Goal: Task Accomplishment & Management: Manage account settings

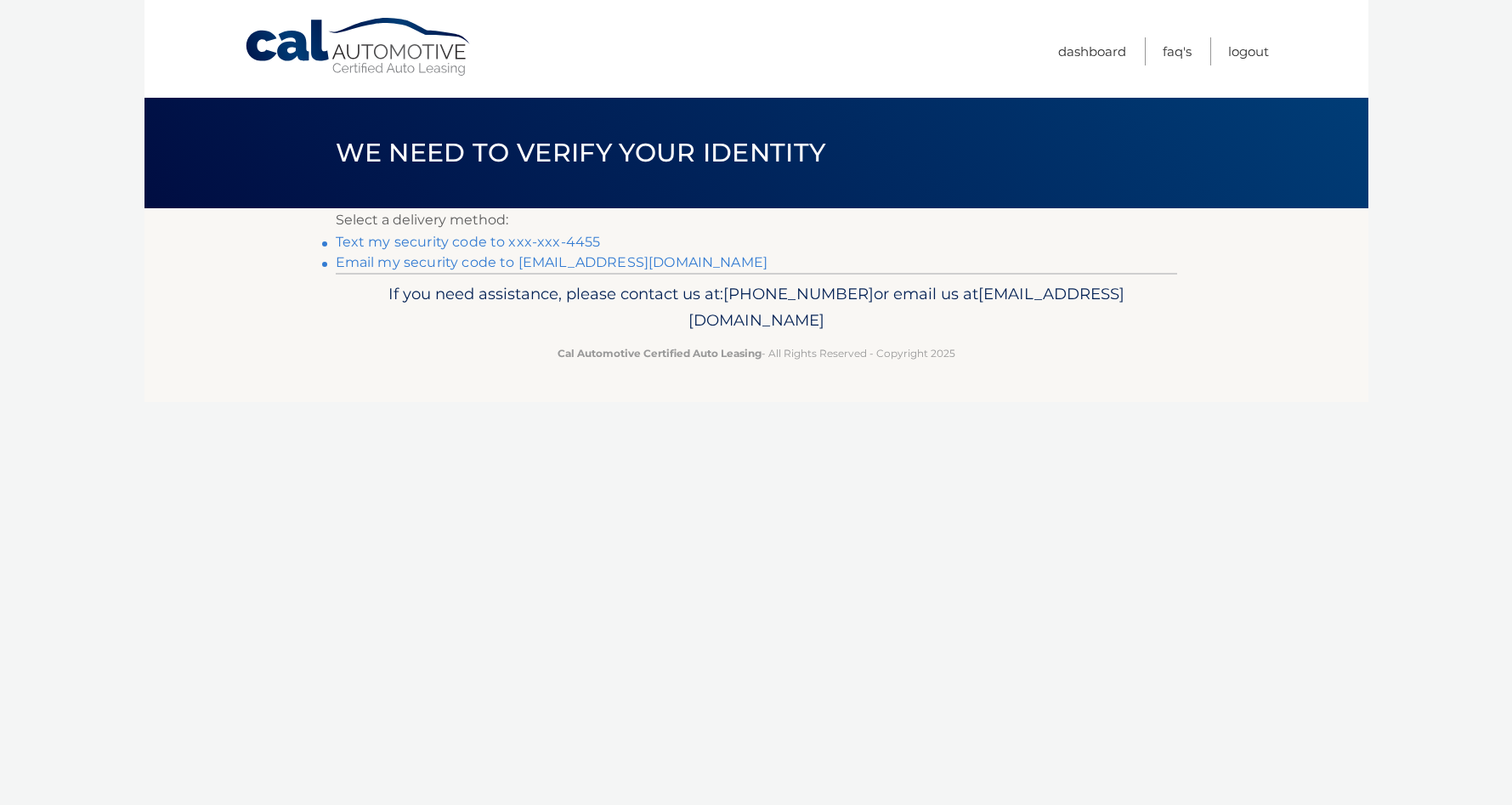
click at [466, 244] on link "Text my security code to xxx-xxx-4455" at bounding box center [469, 241] width 265 height 16
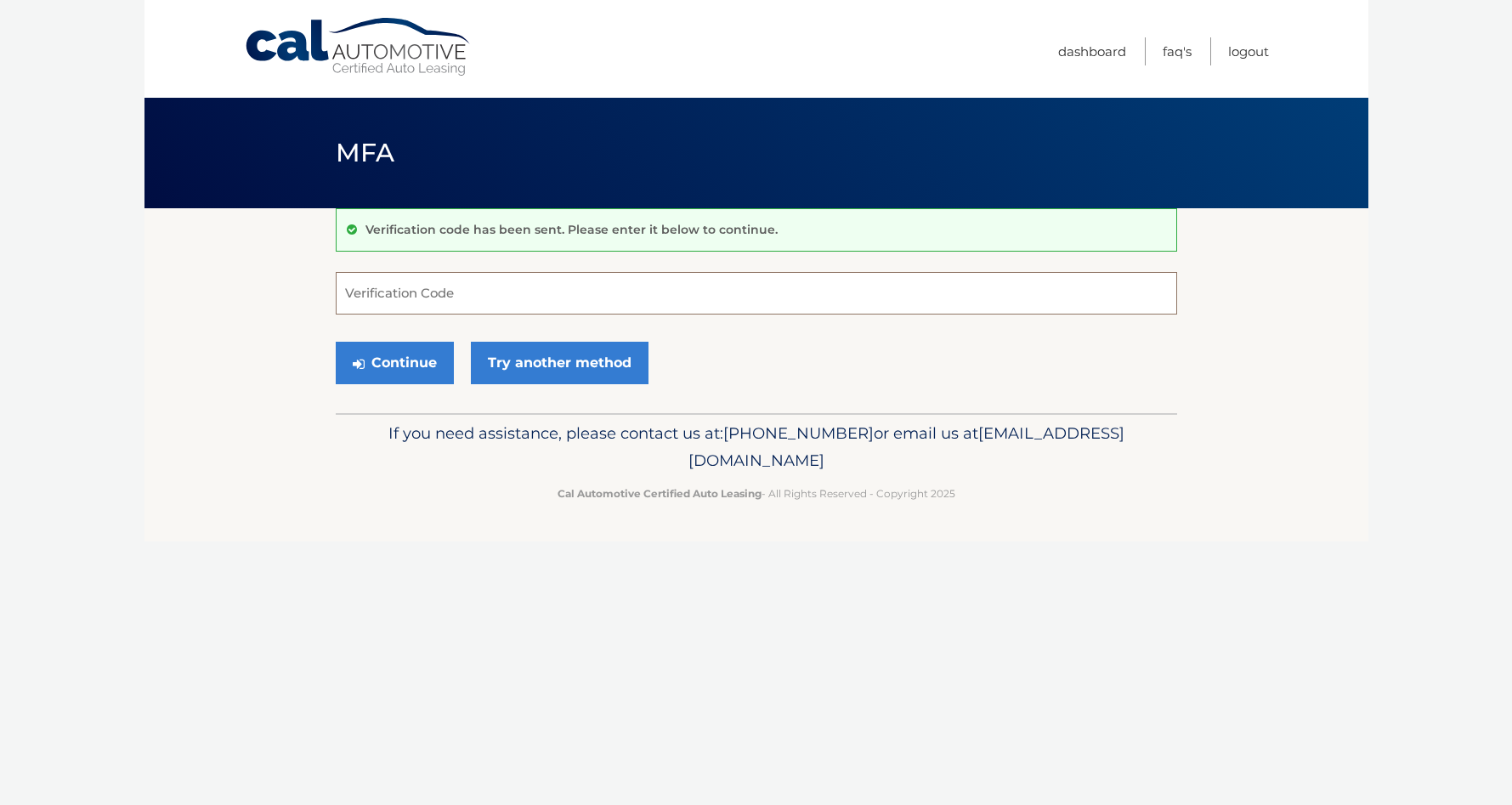
click at [402, 302] on input "Verification Code" at bounding box center [757, 293] width 842 height 42
type input "002586"
click at [399, 361] on button "Continue" at bounding box center [395, 362] width 119 height 42
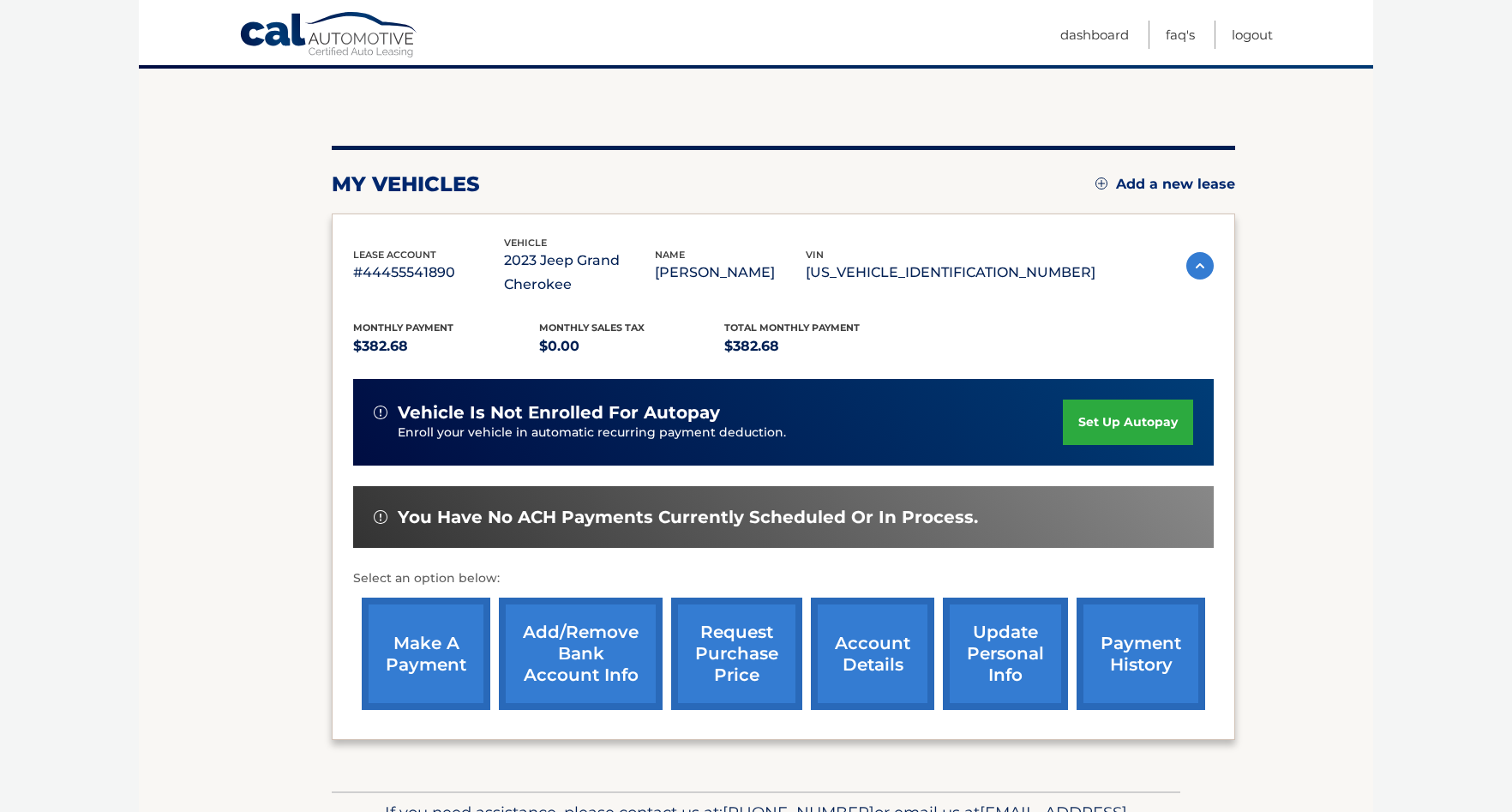
scroll to position [172, 0]
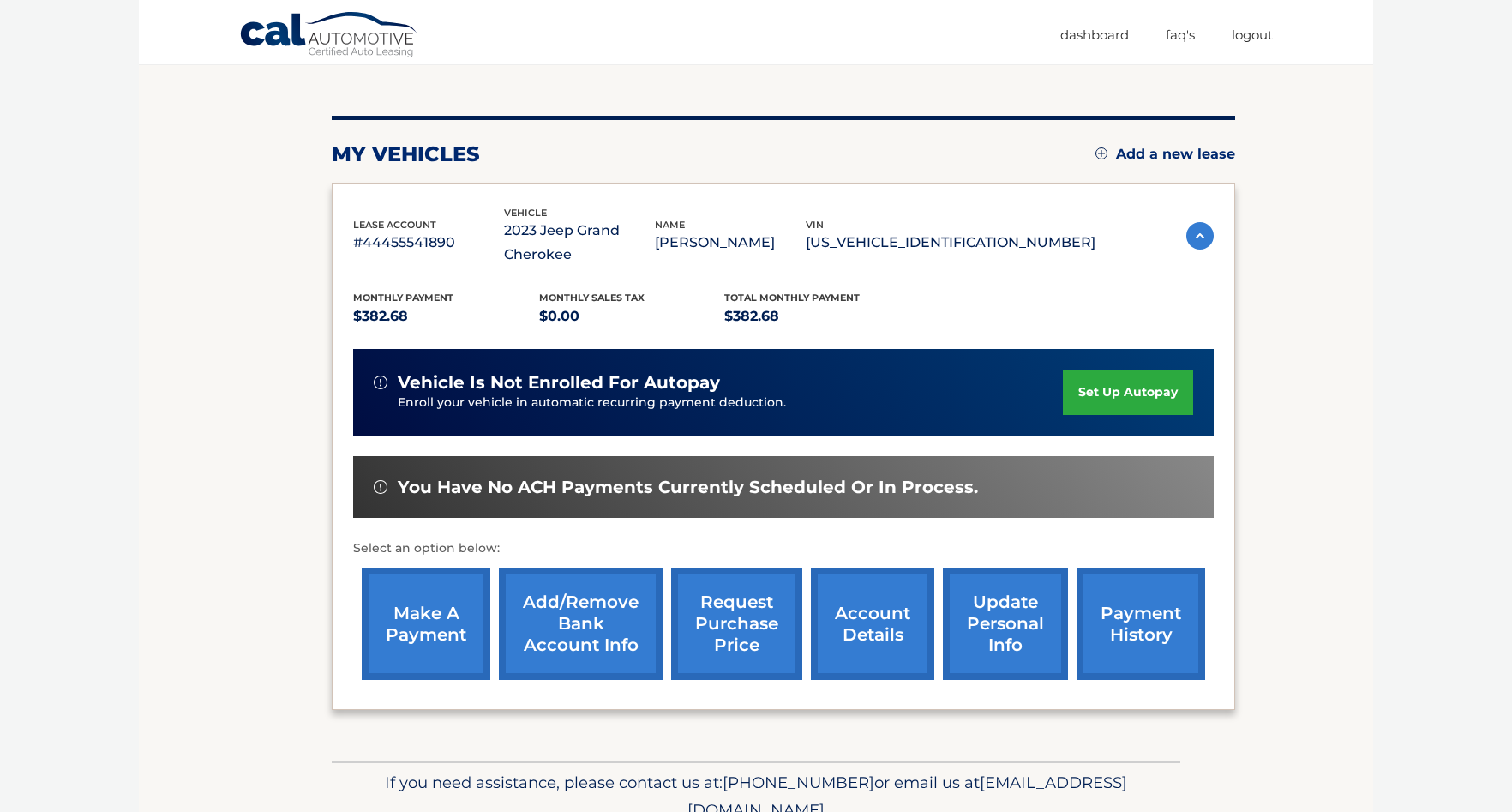
click at [428, 610] on link "make a payment" at bounding box center [425, 624] width 128 height 112
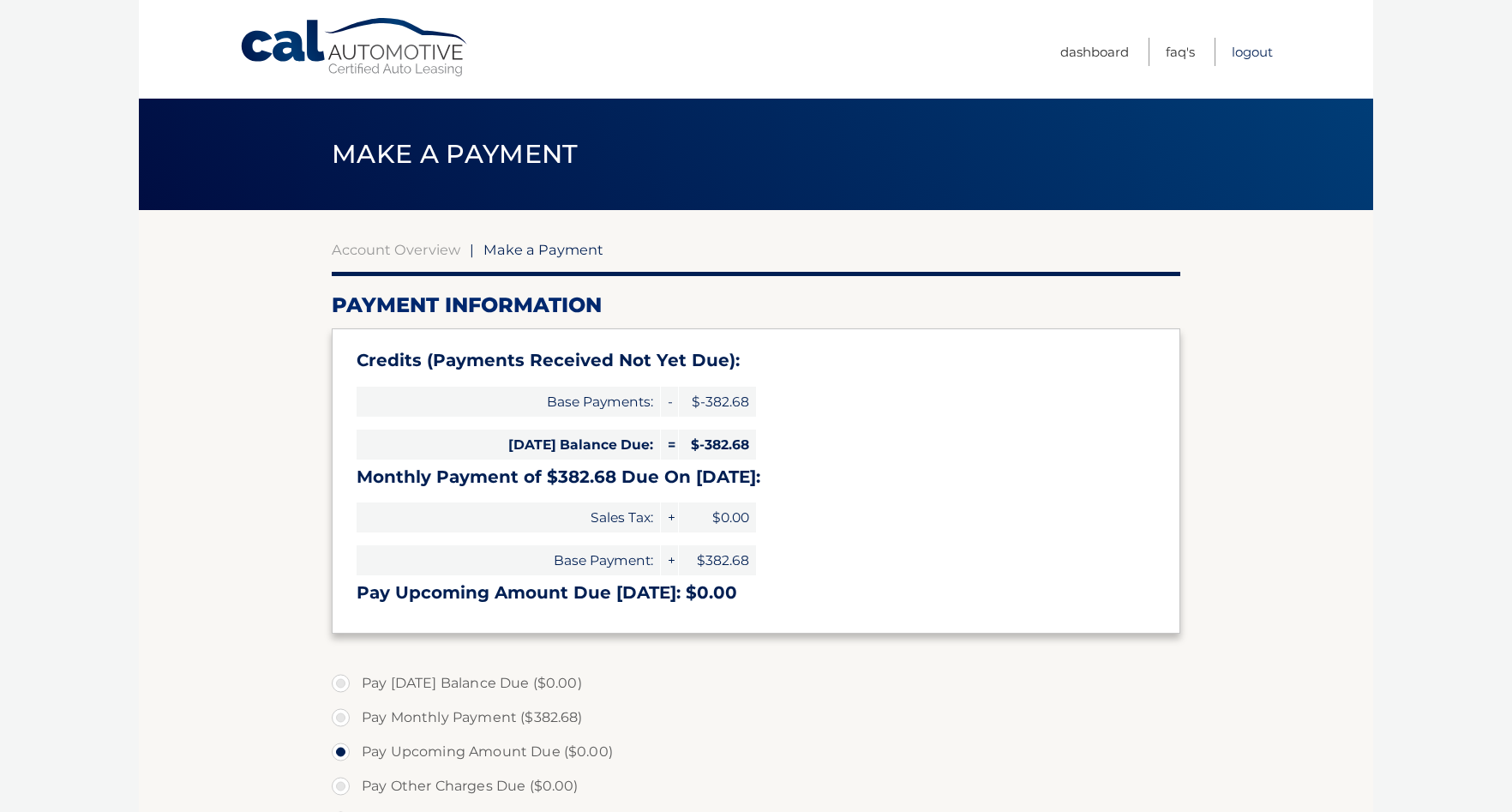
click at [1240, 53] on link "Logout" at bounding box center [1252, 52] width 41 height 28
